Goal: Task Accomplishment & Management: Use online tool/utility

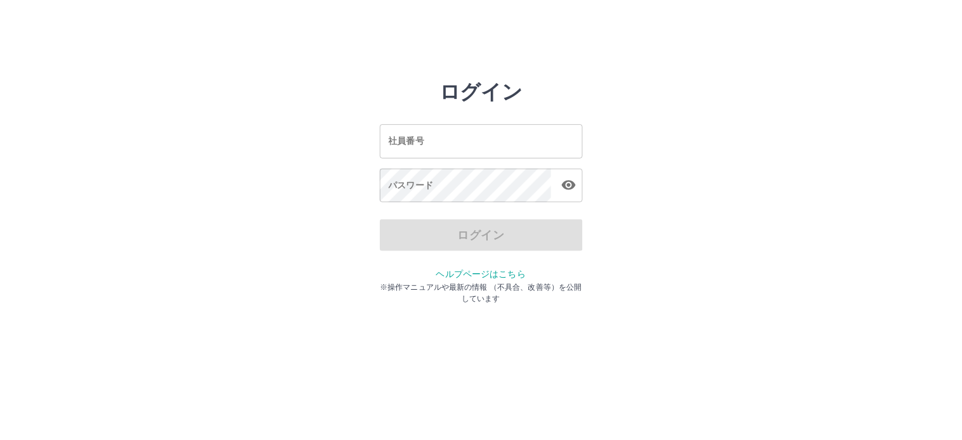
click at [460, 150] on input "社員番号" at bounding box center [481, 141] width 203 height 34
type input "*******"
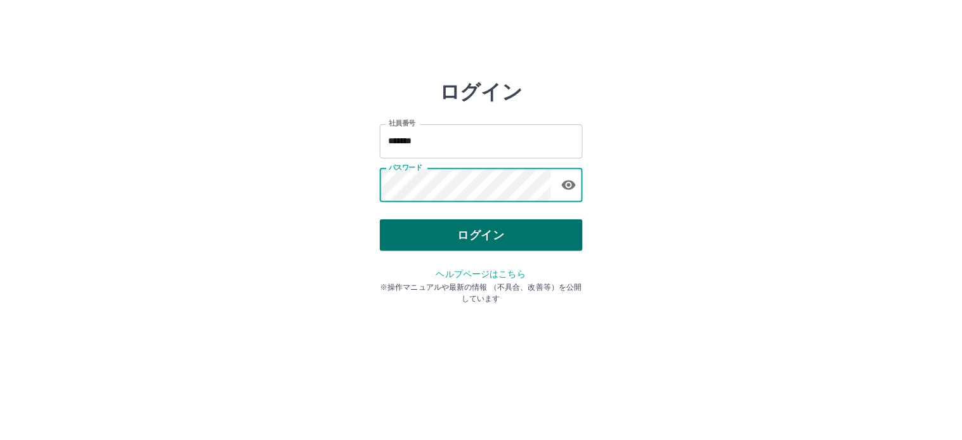
click at [491, 237] on button "ログイン" at bounding box center [481, 235] width 203 height 32
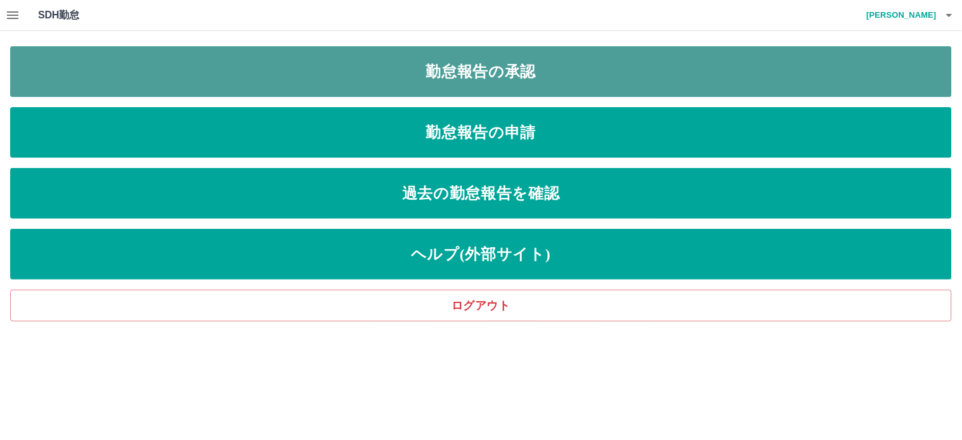
click at [486, 79] on link "勤怠報告の承認" at bounding box center [481, 71] width 942 height 51
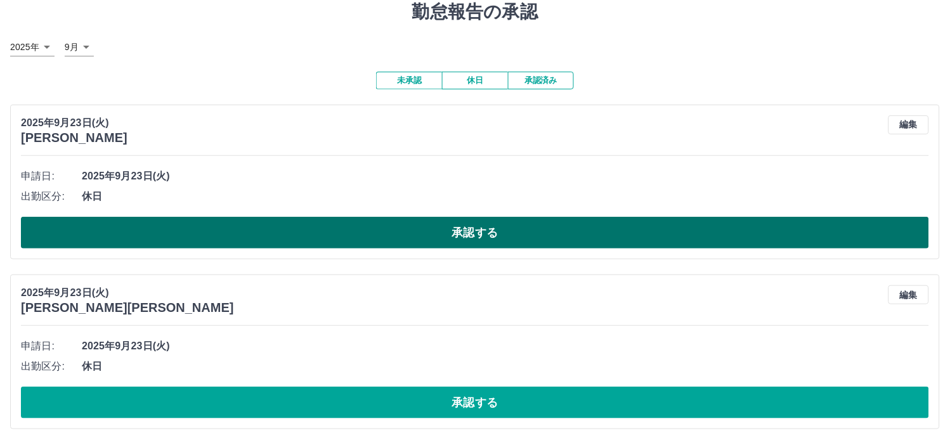
scroll to position [70, 0]
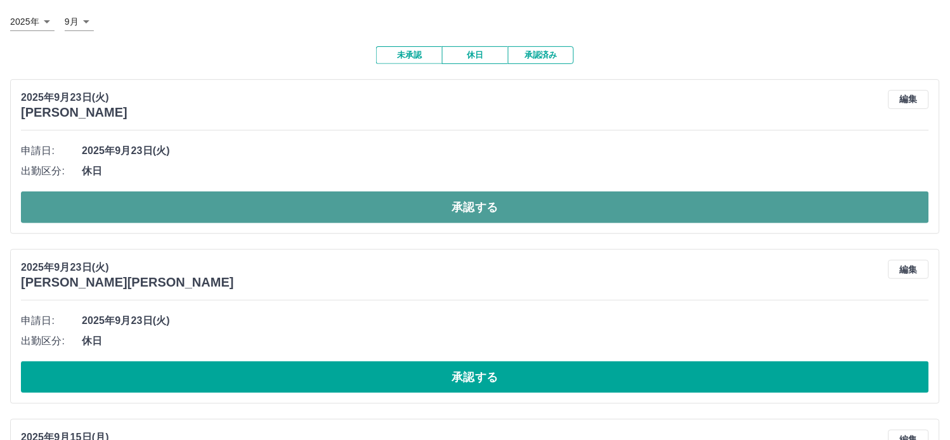
click at [482, 214] on button "承認する" at bounding box center [475, 208] width 908 height 32
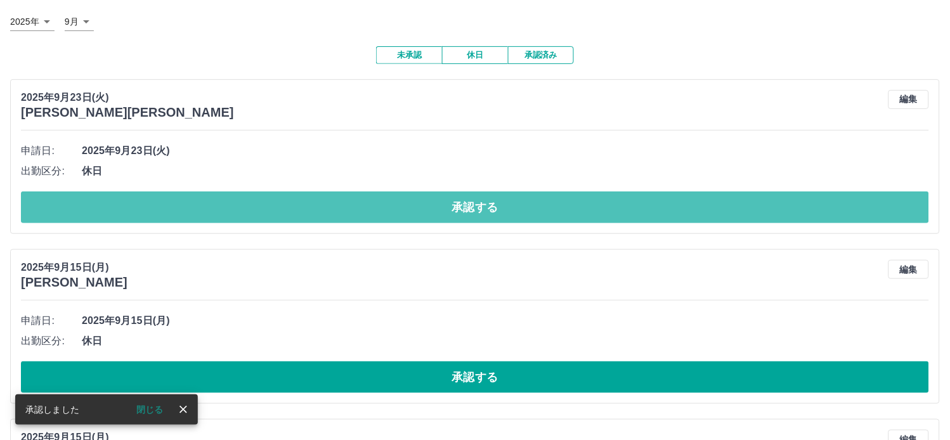
click at [482, 214] on button "承認する" at bounding box center [475, 208] width 908 height 32
